Goal: Use online tool/utility: Utilize a website feature to perform a specific function

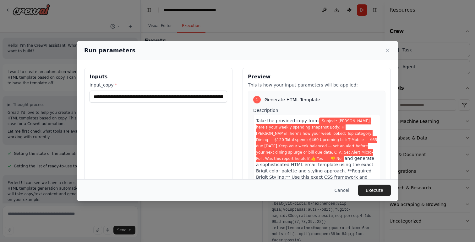
scroll to position [7927, 0]
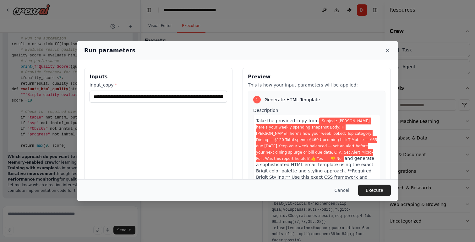
click at [389, 51] on icon at bounding box center [387, 50] width 6 height 6
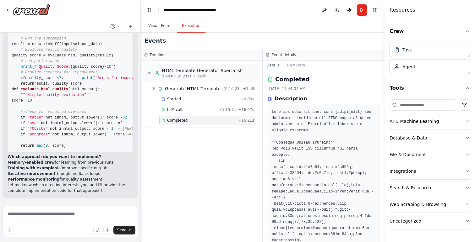
scroll to position [8332, 0]
click at [114, 24] on icon at bounding box center [112, 26] width 5 height 5
click at [114, 24] on div at bounding box center [70, 121] width 141 height 242
click at [362, 13] on button "Run" at bounding box center [362, 9] width 10 height 11
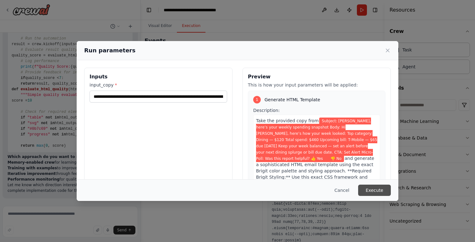
click at [375, 193] on button "Execute" at bounding box center [374, 190] width 33 height 11
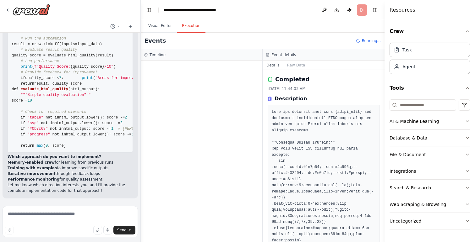
click at [157, 56] on h3 "Timeline" at bounding box center [158, 54] width 16 height 5
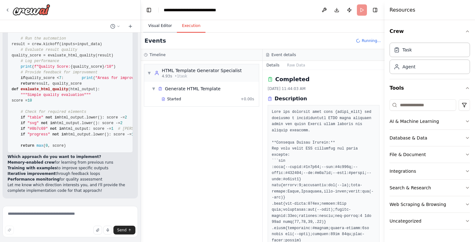
click at [158, 26] on button "Visual Editor" at bounding box center [160, 25] width 34 height 13
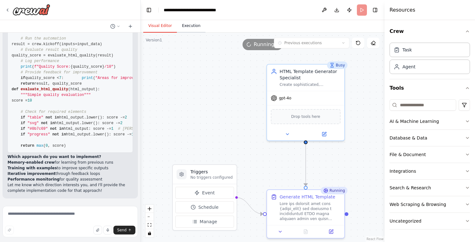
click at [191, 27] on button "Execution" at bounding box center [191, 25] width 29 height 13
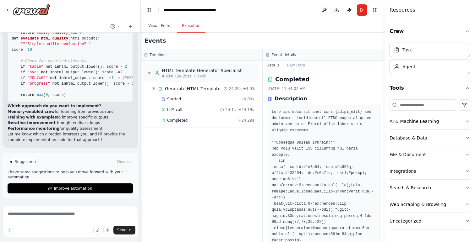
scroll to position [8383, 0]
click at [181, 120] on span "Completed" at bounding box center [177, 120] width 20 height 5
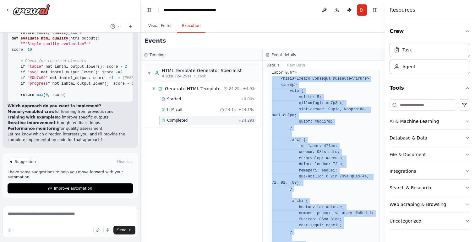
scroll to position [839, 0]
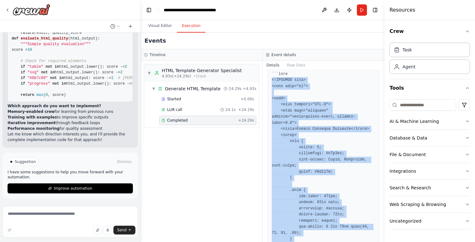
drag, startPoint x: 292, startPoint y: 137, endPoint x: 269, endPoint y: 79, distance: 62.3
copy pre "<!DOCTYPE html> <html lang="en"> <head> <meta charset="UTF-8"> <meta name="view…"
